Goal: Browse casually

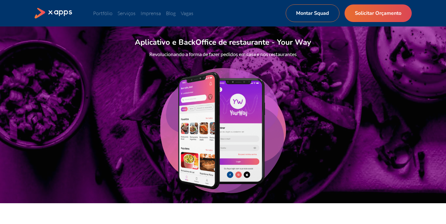
click at [236, 123] on img at bounding box center [223, 130] width 126 height 125
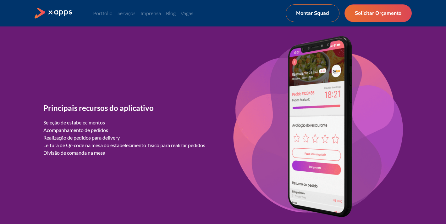
scroll to position [634, 0]
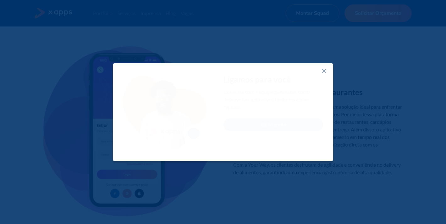
click at [325, 70] on line at bounding box center [325, 71] width 4 height 4
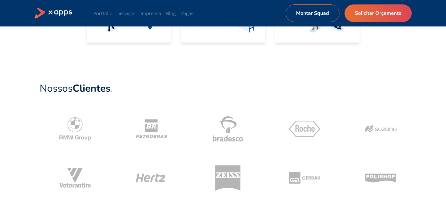
scroll to position [270, 0]
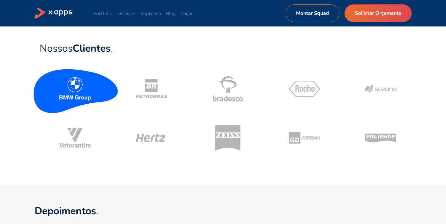
click at [89, 105] on icon at bounding box center [75, 88] width 89 height 53
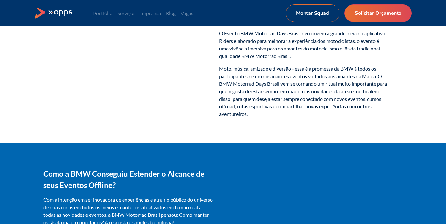
scroll to position [155, 0]
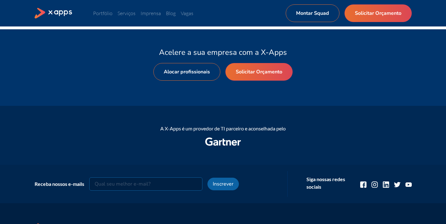
scroll to position [841, 0]
